Goal: Information Seeking & Learning: Learn about a topic

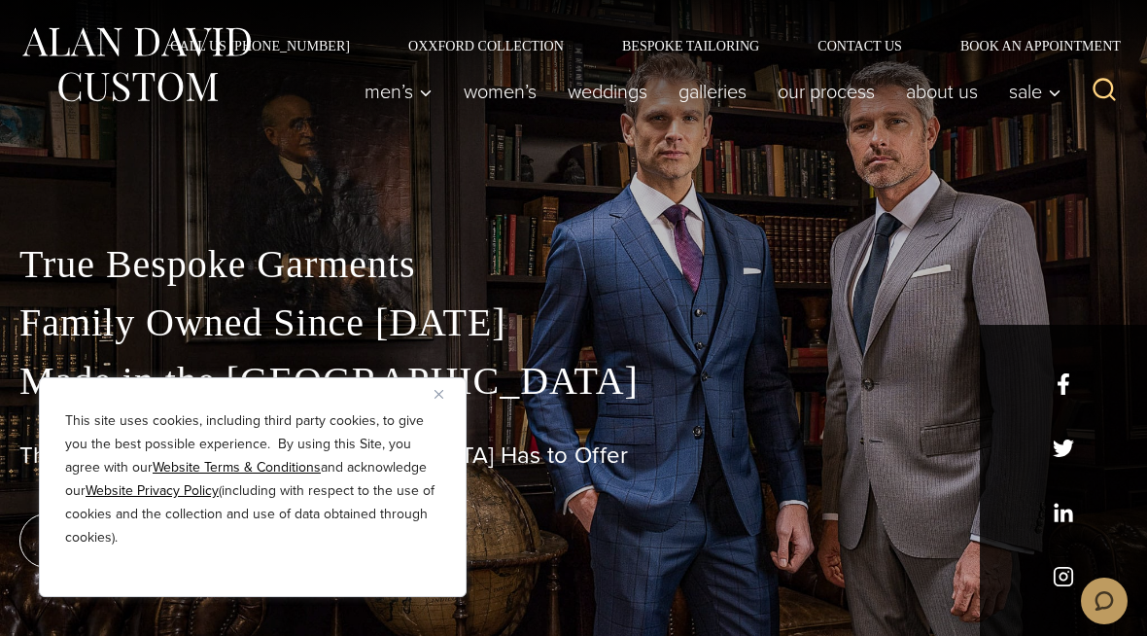
click at [460, 390] on div "This site uses cookies, including third party cookies, to give you the best pos…" at bounding box center [253, 487] width 428 height 220
click at [446, 395] on button "Close" at bounding box center [446, 393] width 23 height 23
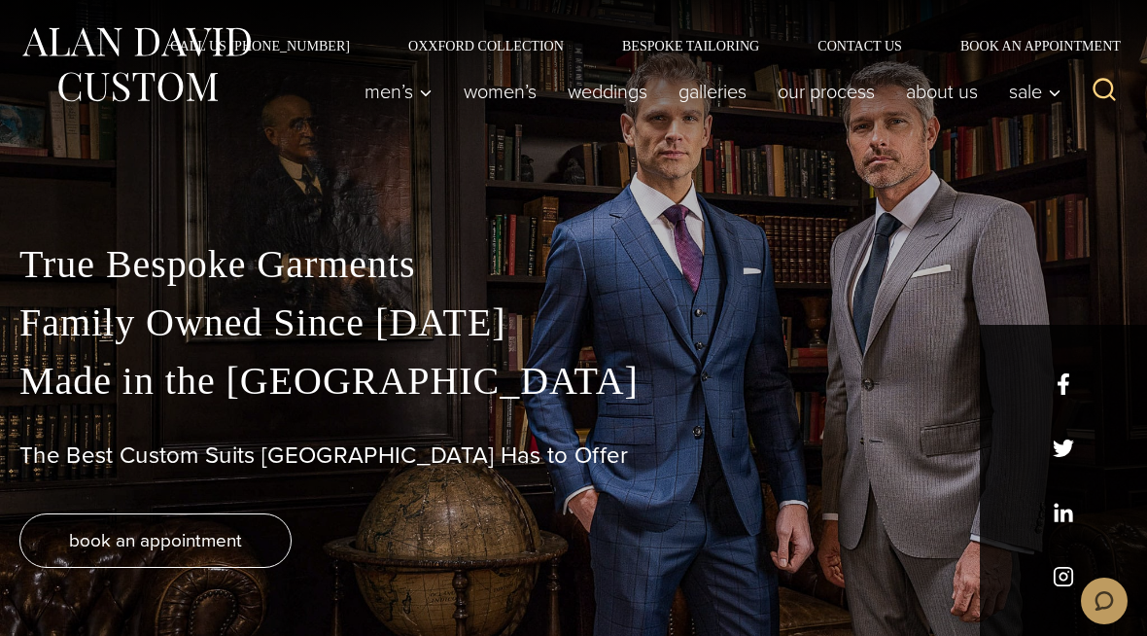
click at [463, 590] on div "True Bespoke Garments Family Owned Since 1913 Made in the United States The Bes…" at bounding box center [573, 435] width 1147 height 400
click at [519, 95] on link "Women’s" at bounding box center [500, 91] width 104 height 39
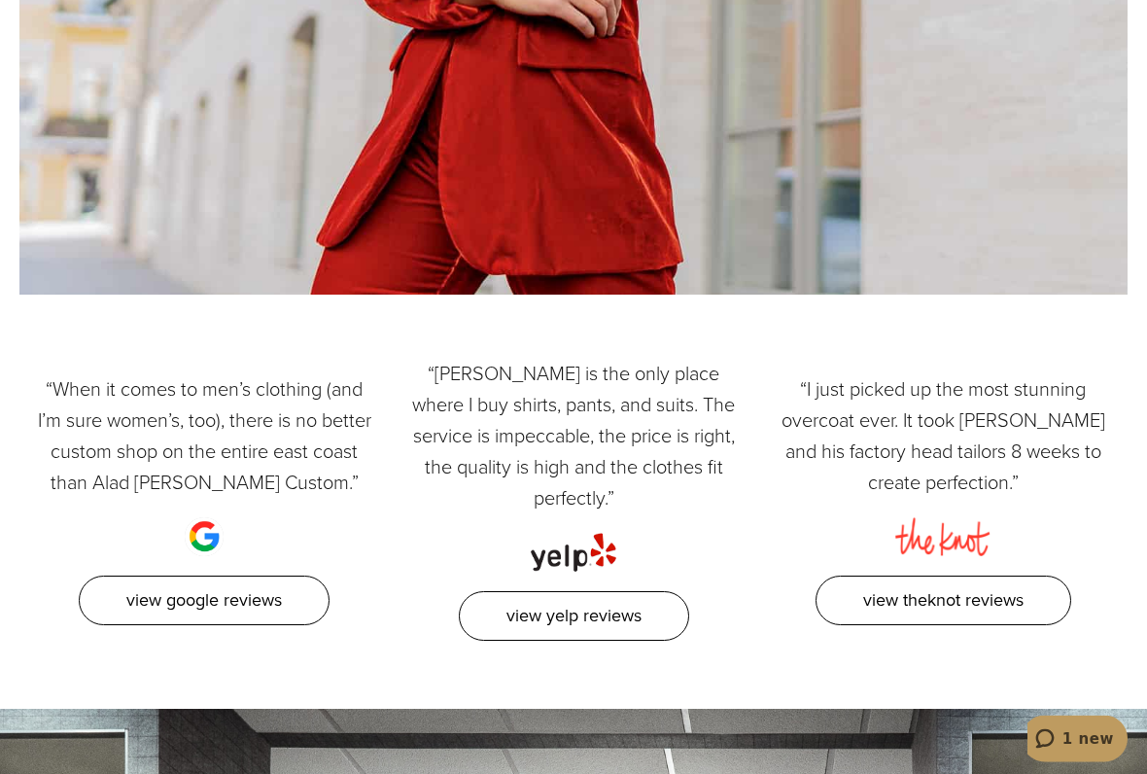
scroll to position [9498, 0]
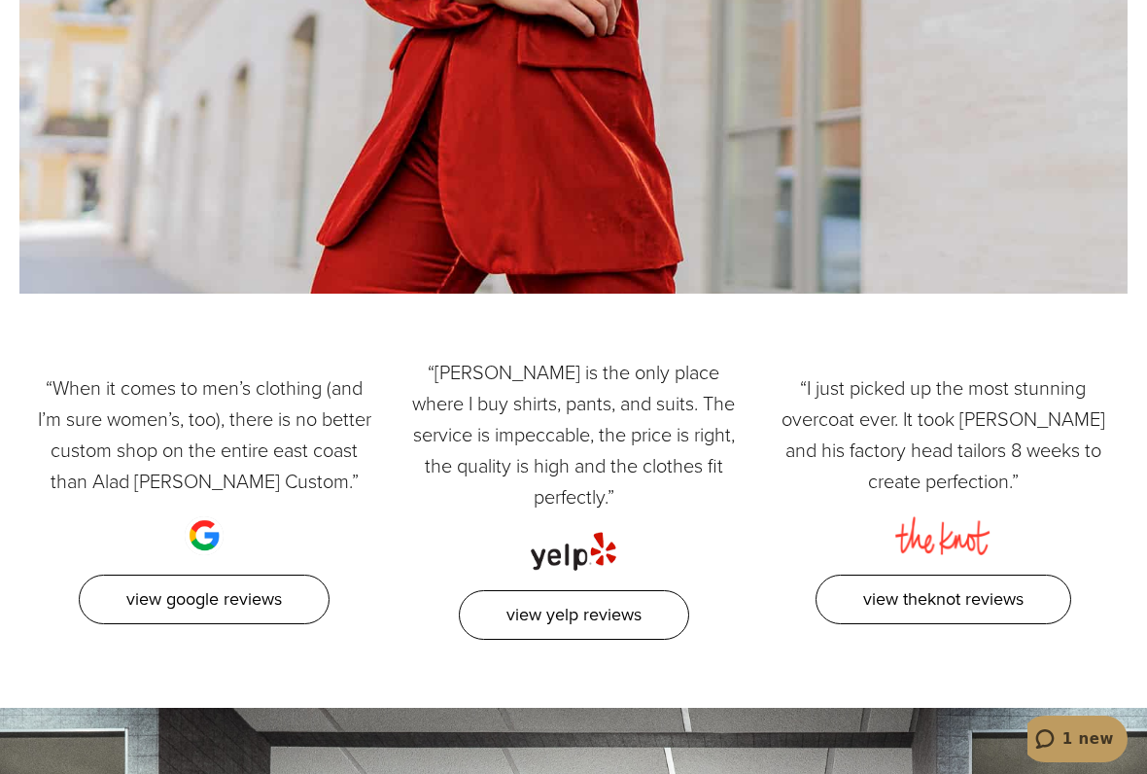
click at [938, 575] on link "View TheKnot Reviews" at bounding box center [944, 600] width 256 height 50
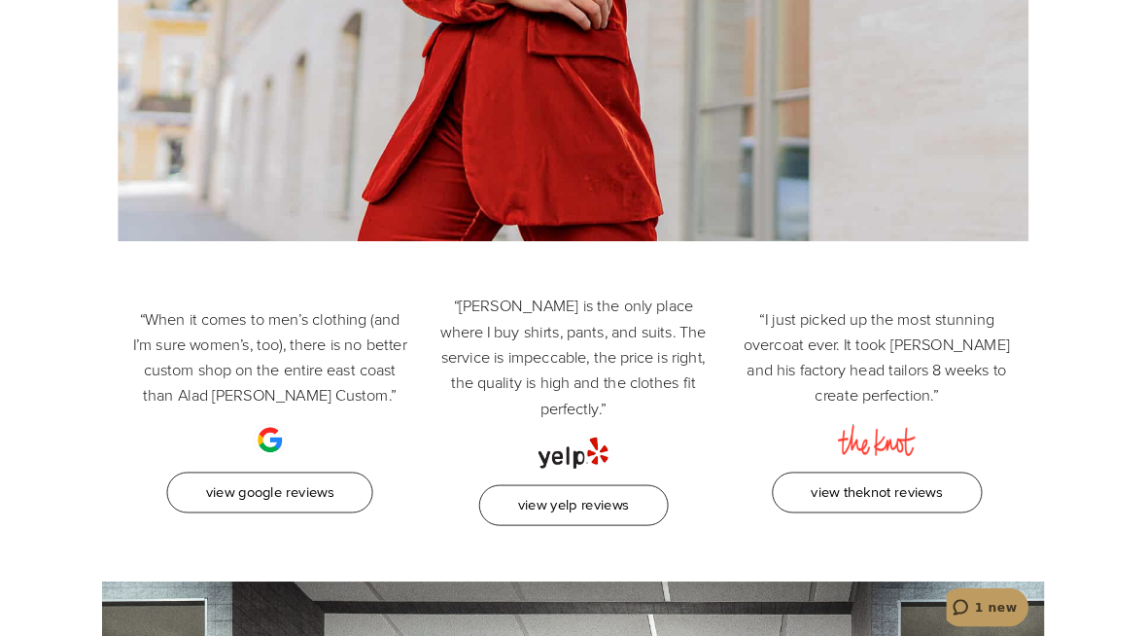
scroll to position [9553, 0]
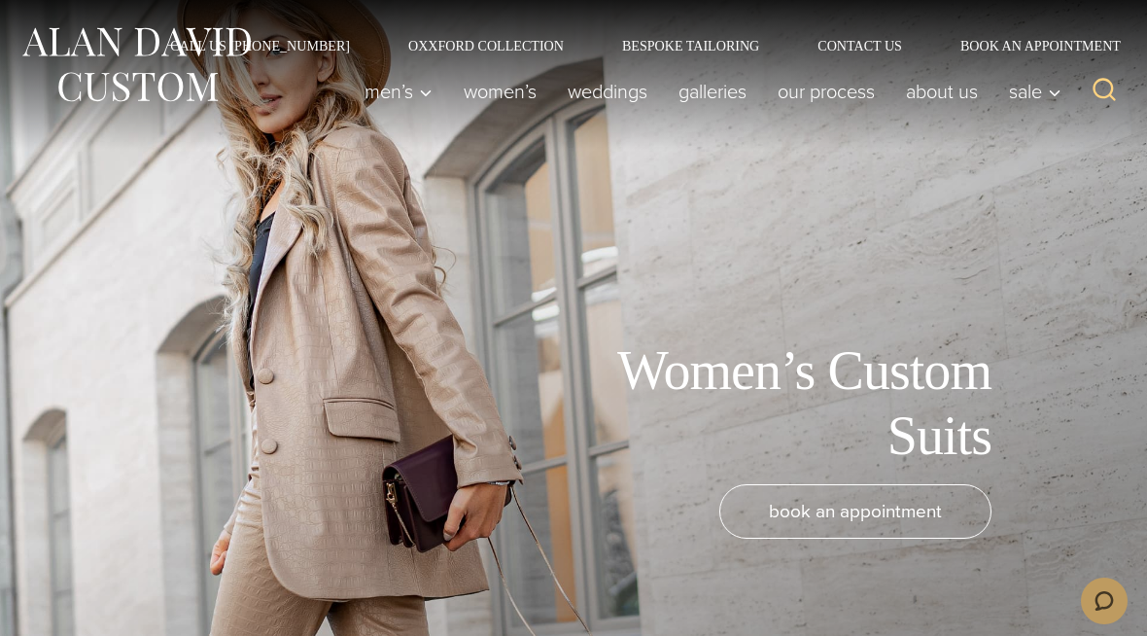
click at [531, 95] on link "Women’s" at bounding box center [500, 91] width 104 height 39
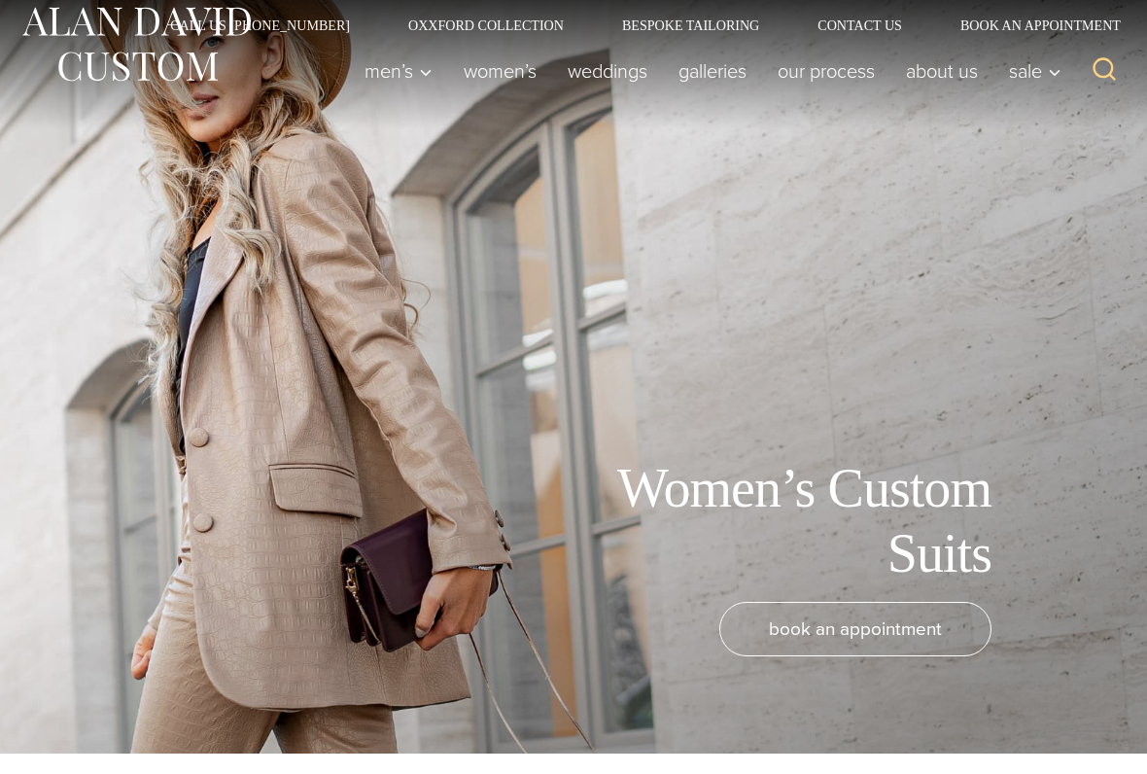
scroll to position [30, 0]
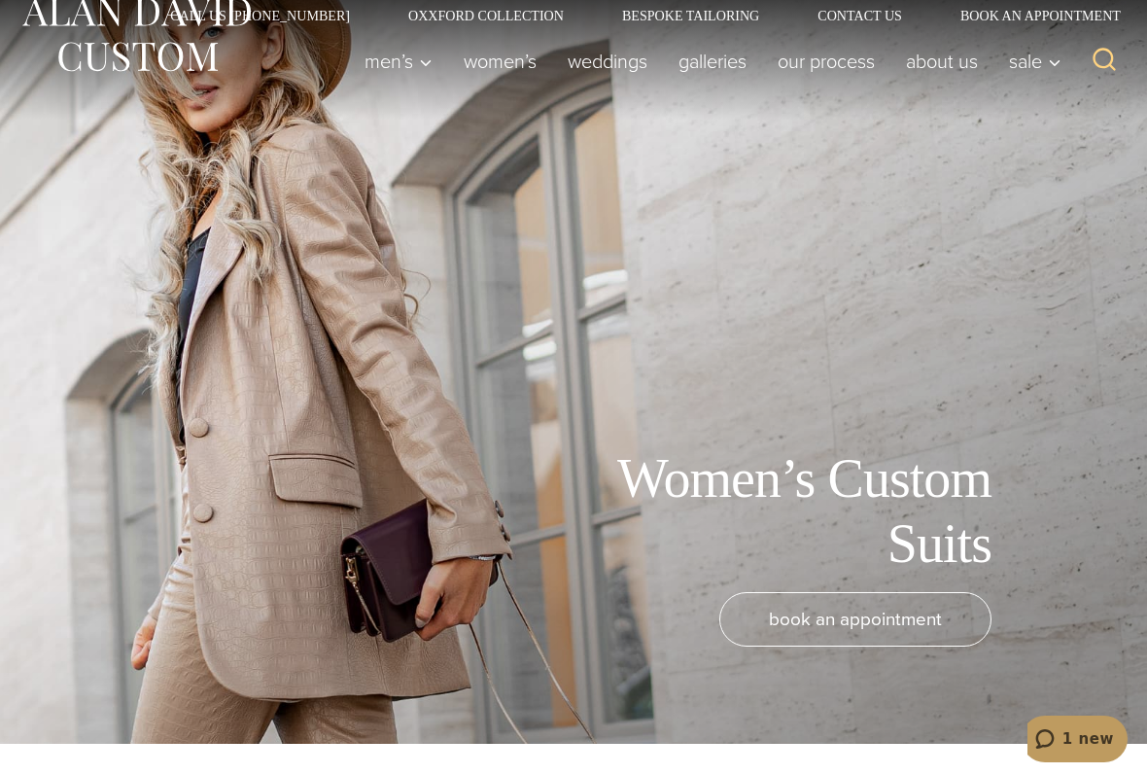
click at [522, 69] on link "Women’s" at bounding box center [500, 61] width 104 height 39
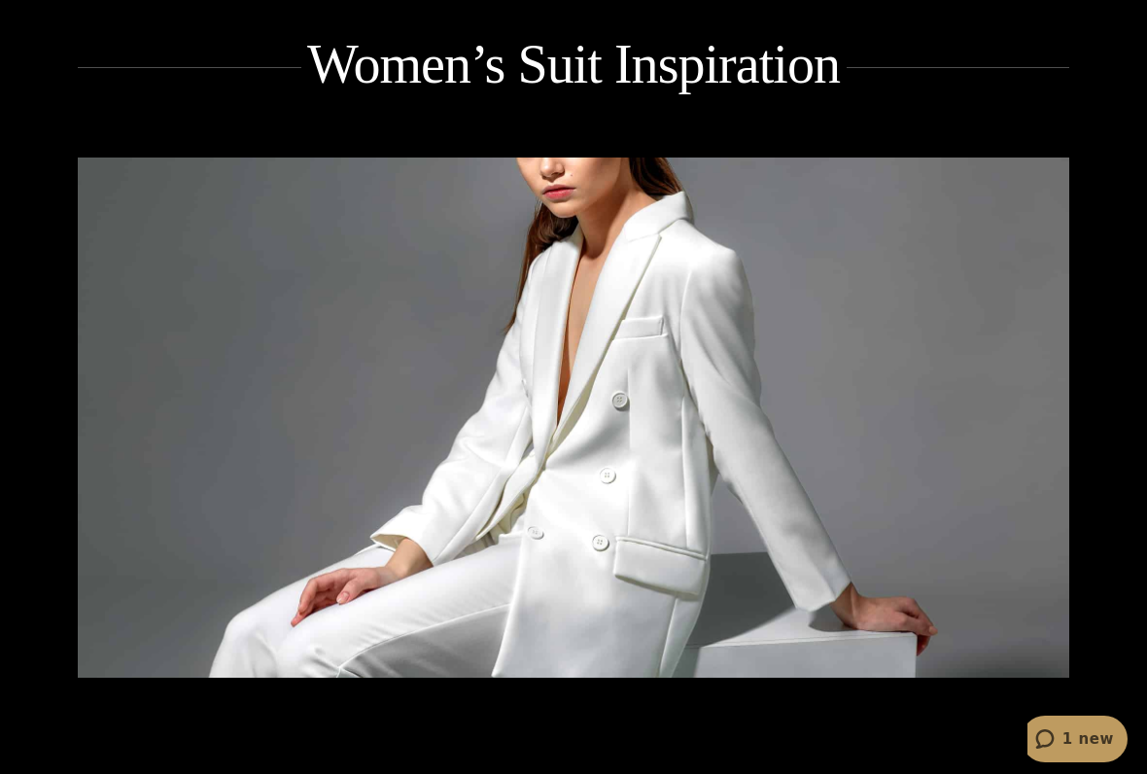
scroll to position [2668, 0]
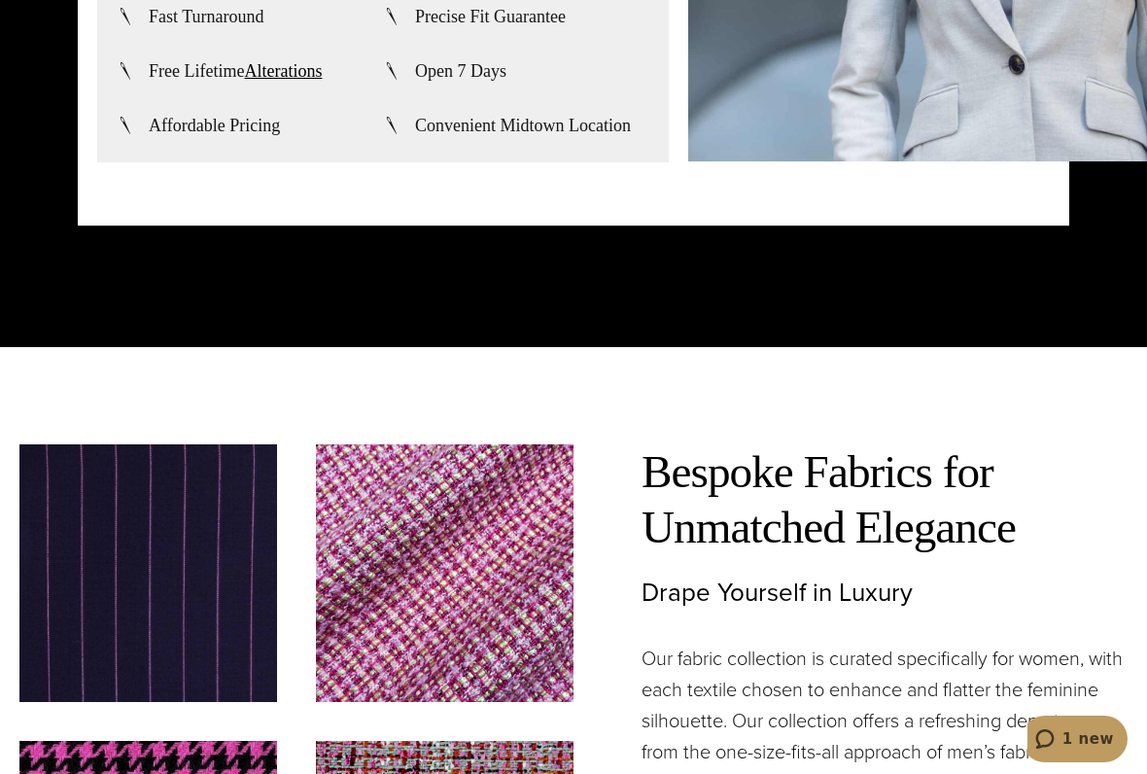
click at [714, 635] on div "Bespoke Fabrics for Unmatched Elegance Drape Yourself in Luxury Our fabric coll…" at bounding box center [885, 778] width 486 height 668
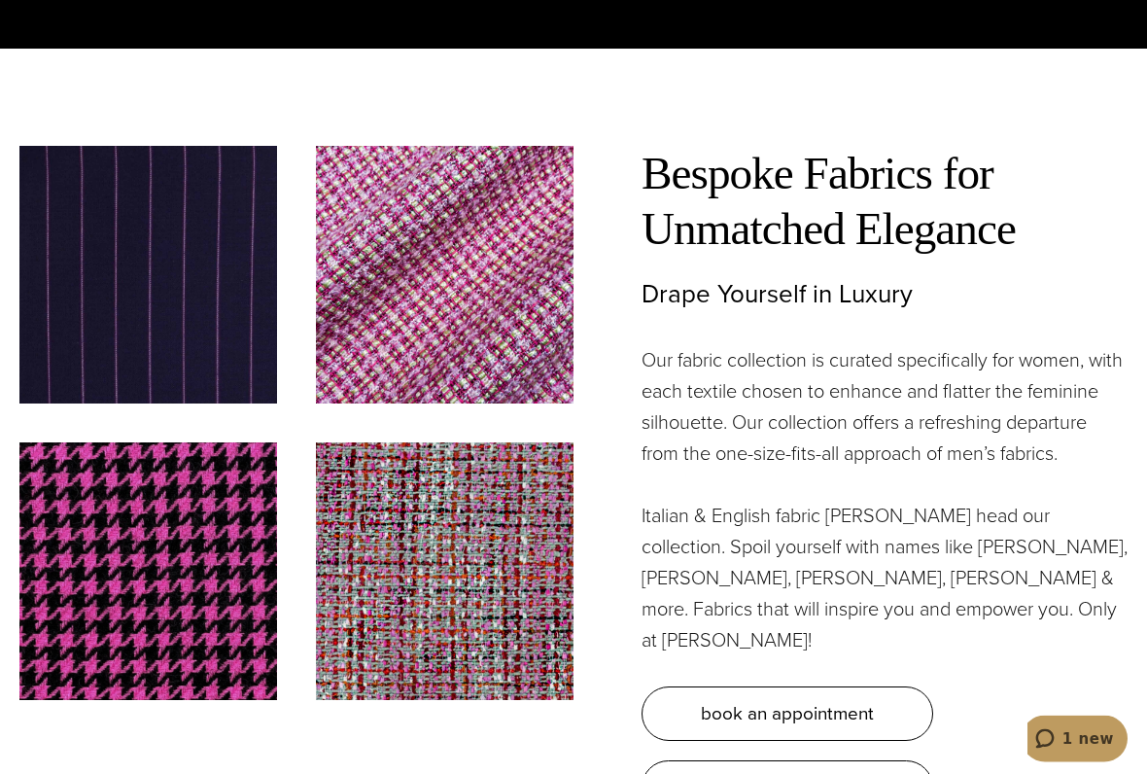
scroll to position [5108, 0]
